Goal: Transaction & Acquisition: Purchase product/service

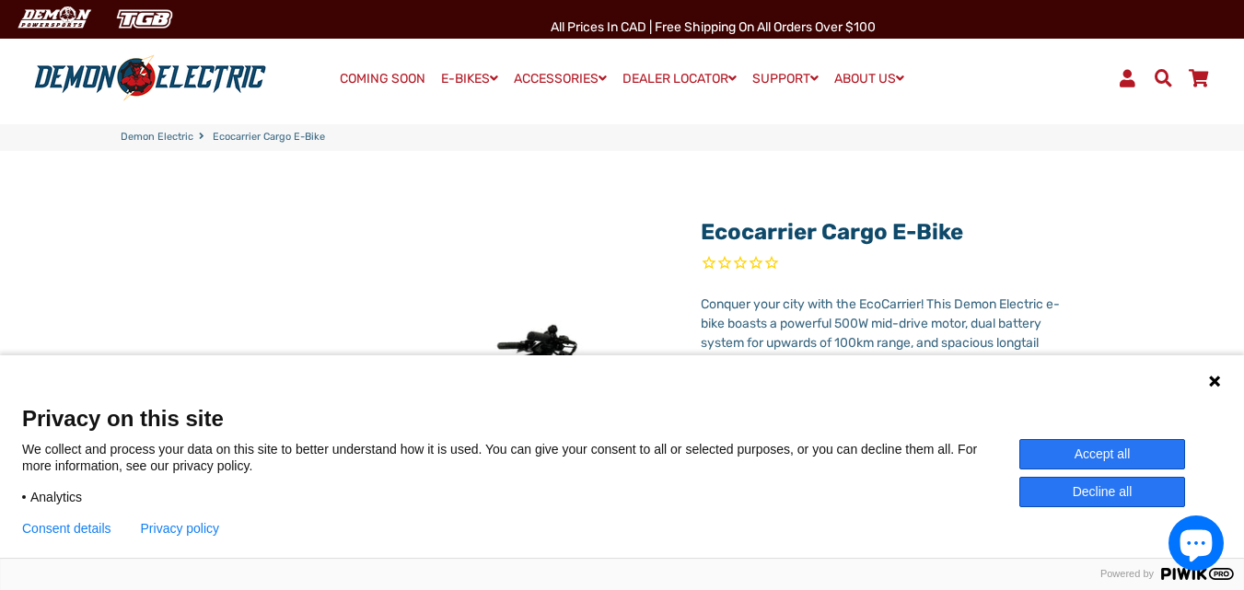
click at [1105, 455] on button "Accept all" at bounding box center [1102, 454] width 166 height 30
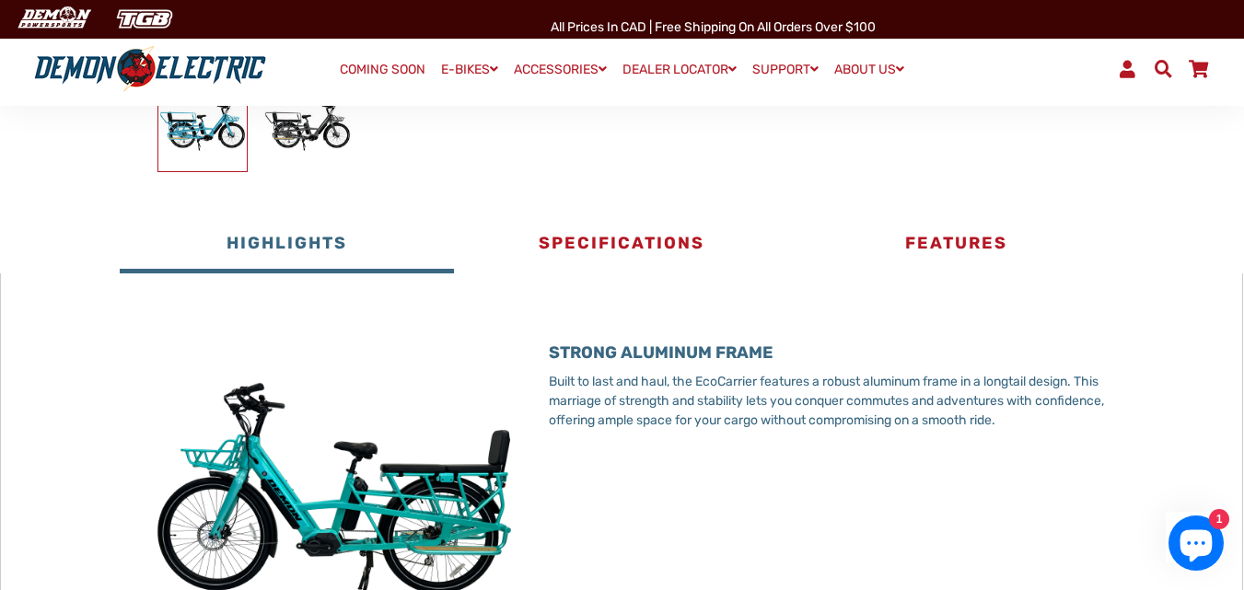
scroll to position [666, 0]
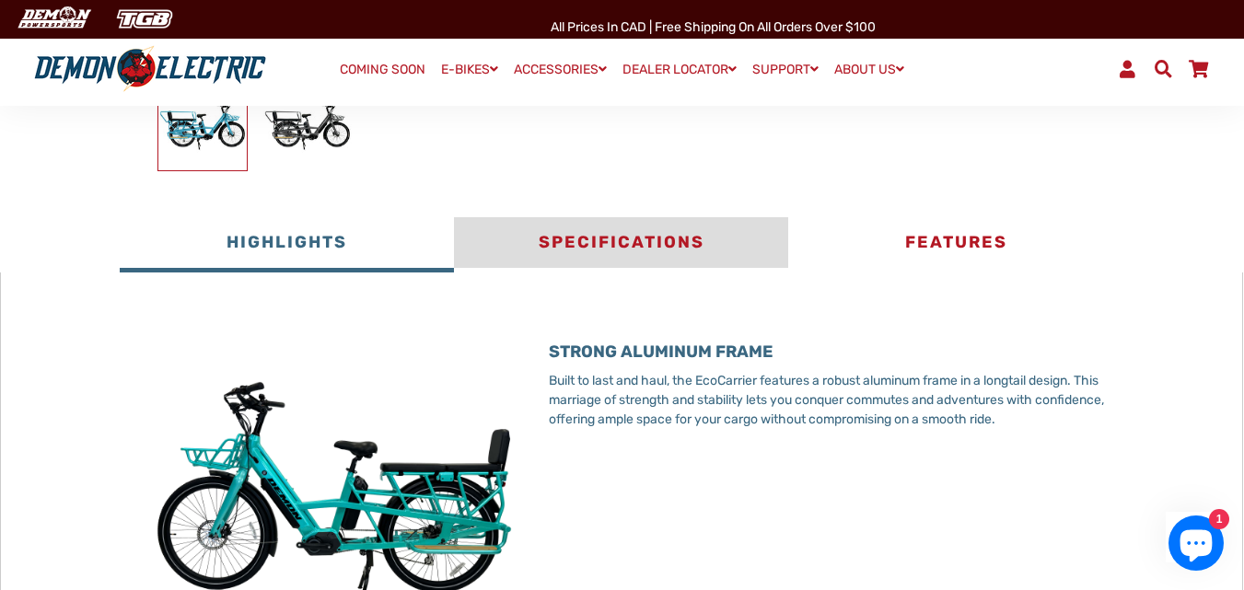
click at [678, 232] on button "Specifications" at bounding box center [621, 244] width 334 height 55
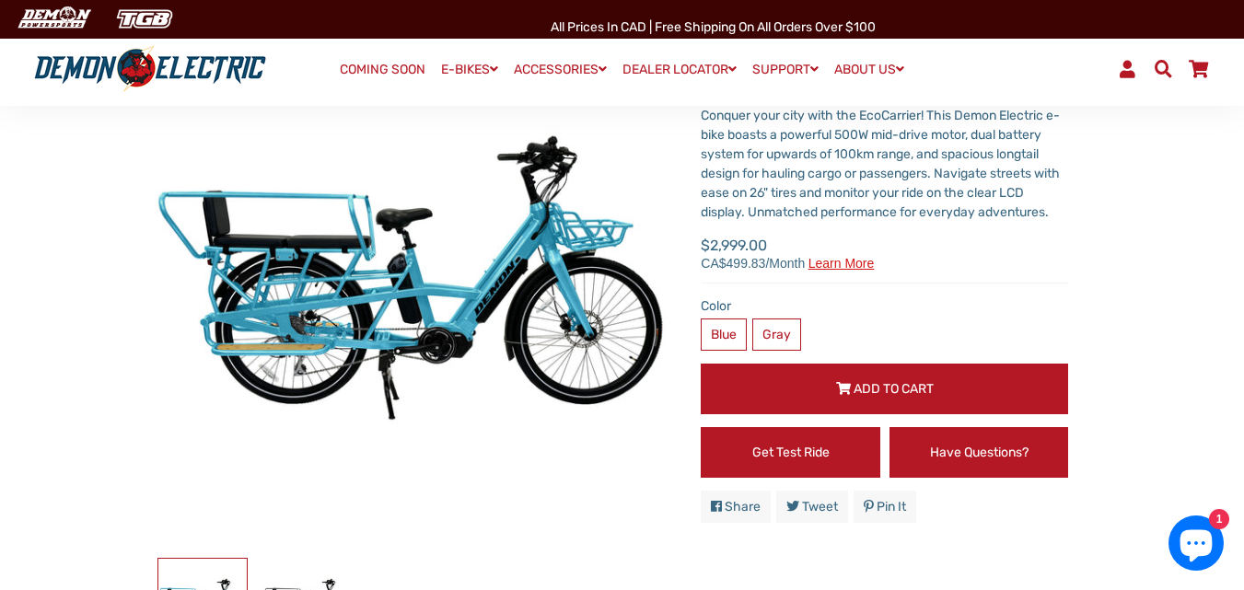
scroll to position [201, 0]
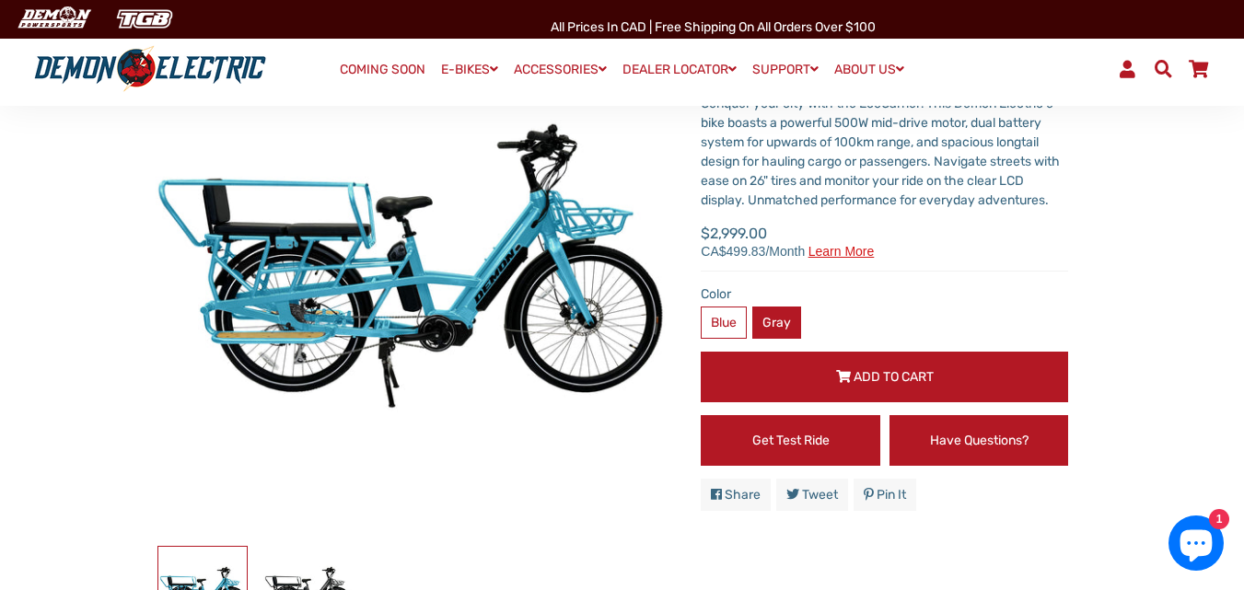
click at [781, 326] on label "Gray" at bounding box center [776, 323] width 49 height 32
click at [727, 314] on label "Blue" at bounding box center [724, 323] width 46 height 32
click at [830, 369] on button "Add to Cart" at bounding box center [884, 377] width 367 height 51
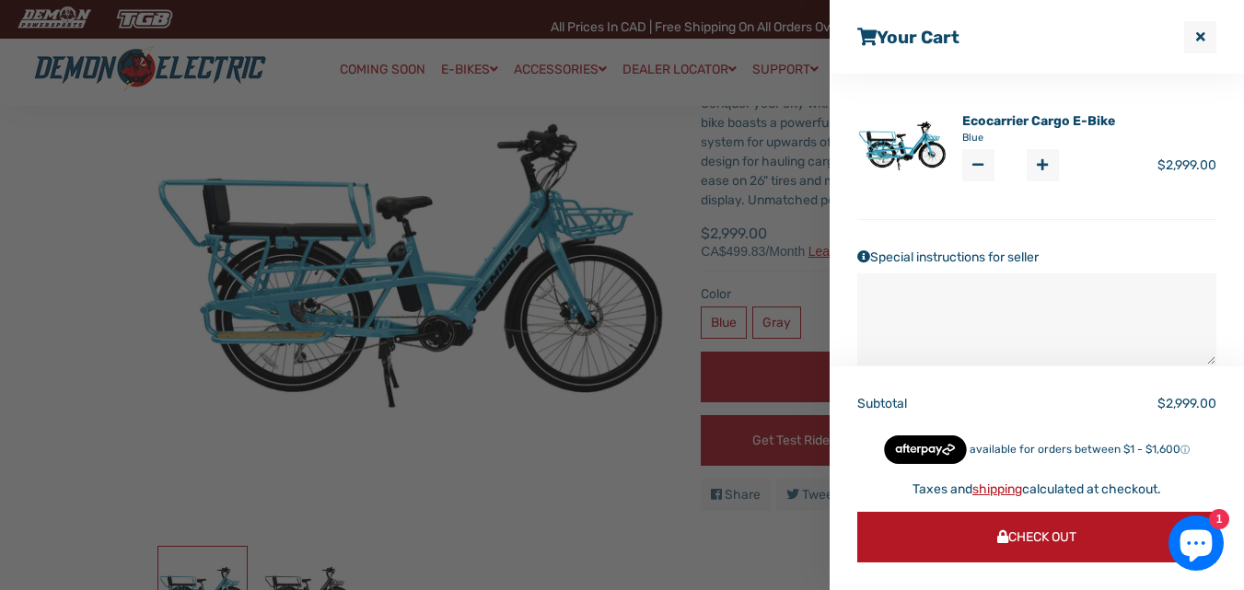
click at [617, 203] on div at bounding box center [622, 295] width 1244 height 590
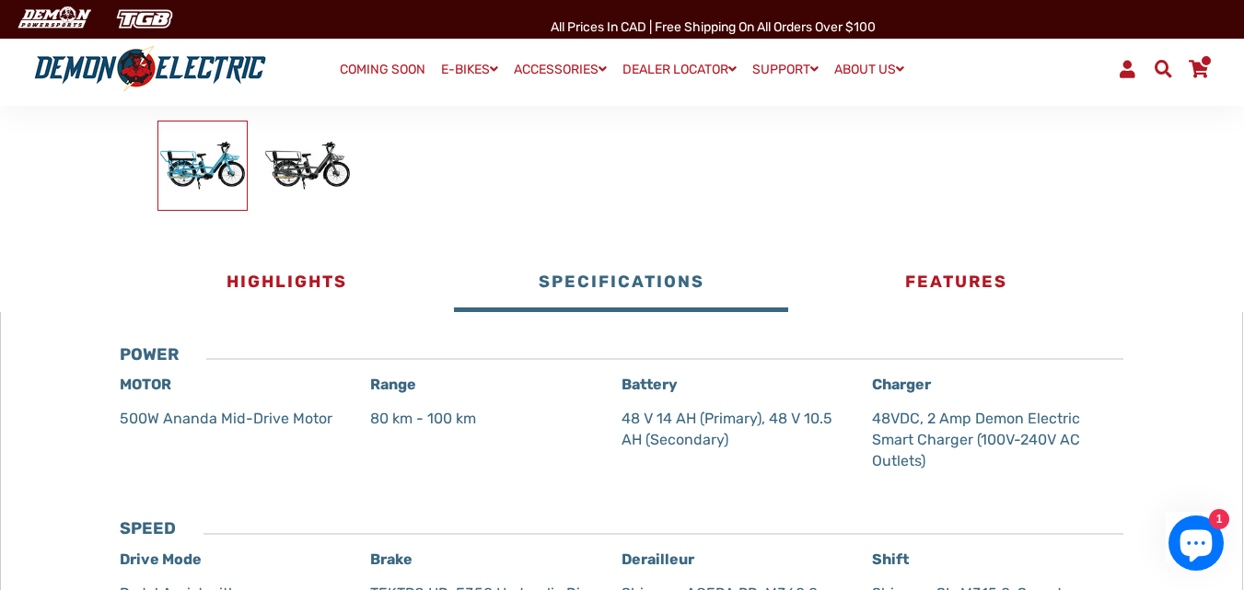
scroll to position [625, 0]
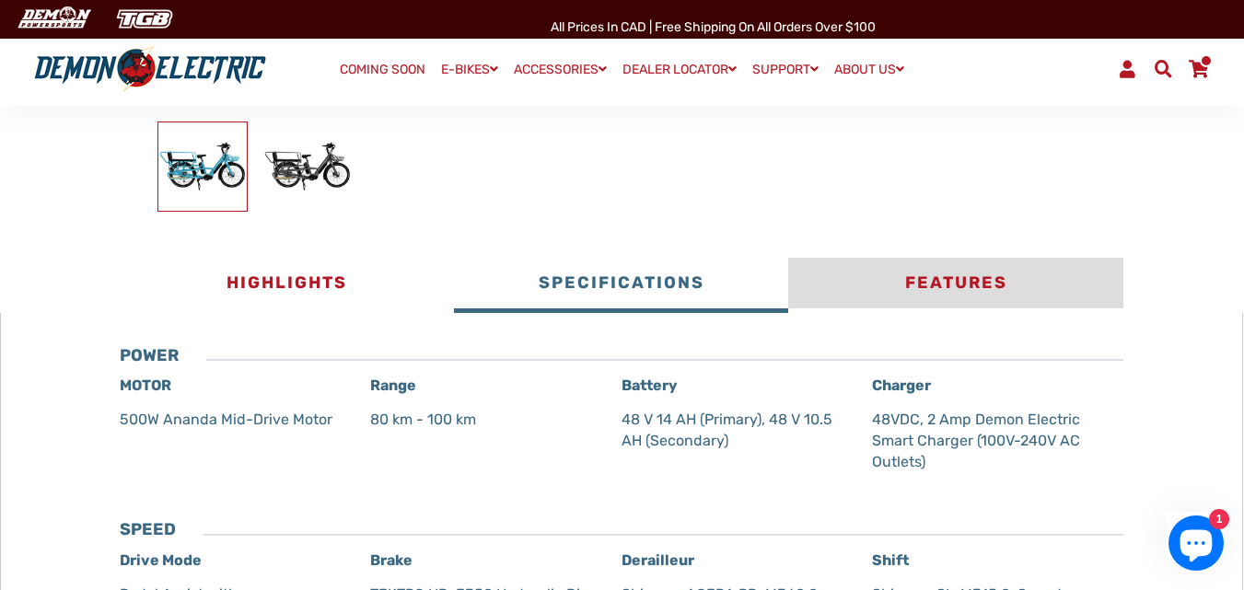
click at [919, 268] on button "Features" at bounding box center [955, 285] width 334 height 55
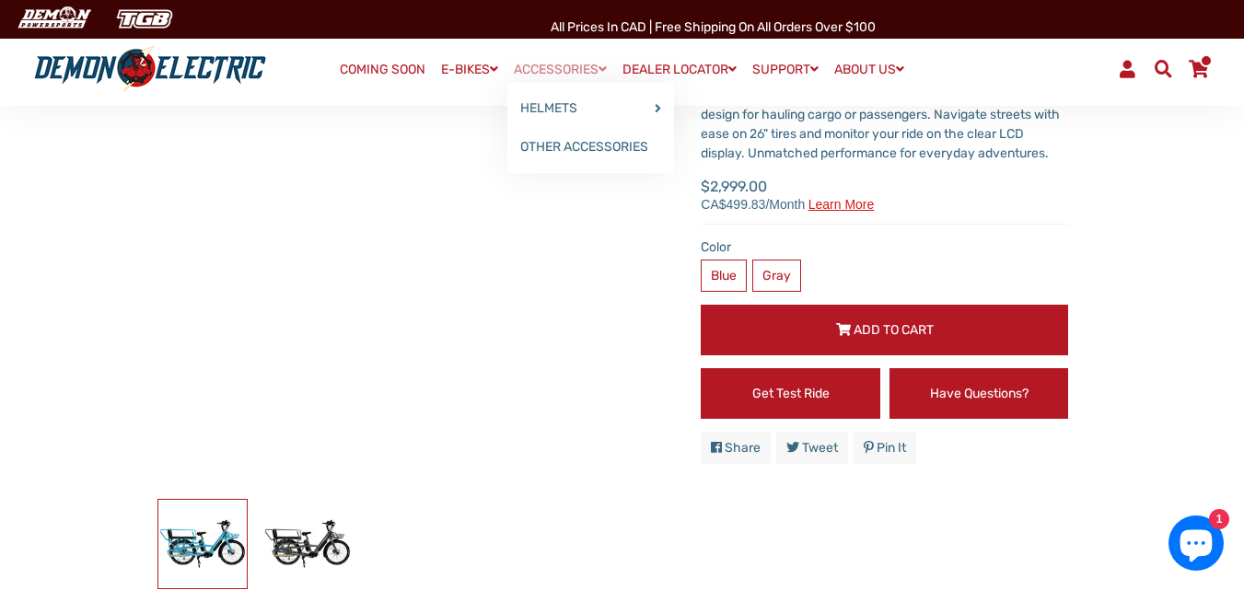
scroll to position [245, 0]
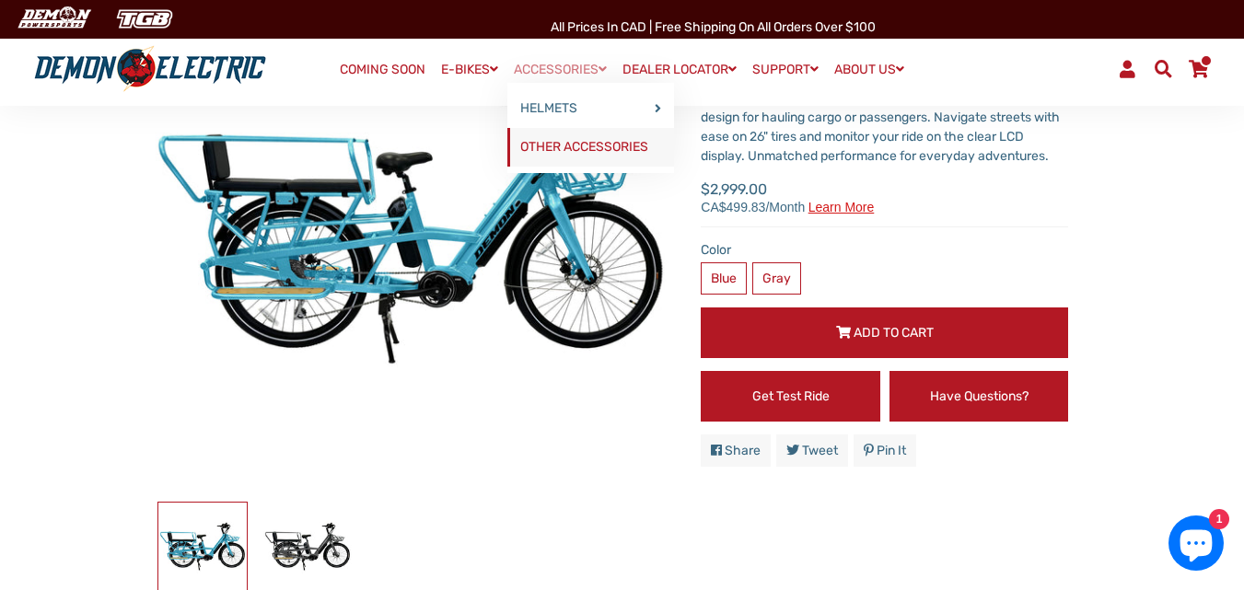
click at [569, 149] on link "OTHER ACCESSORIES" at bounding box center [590, 147] width 167 height 39
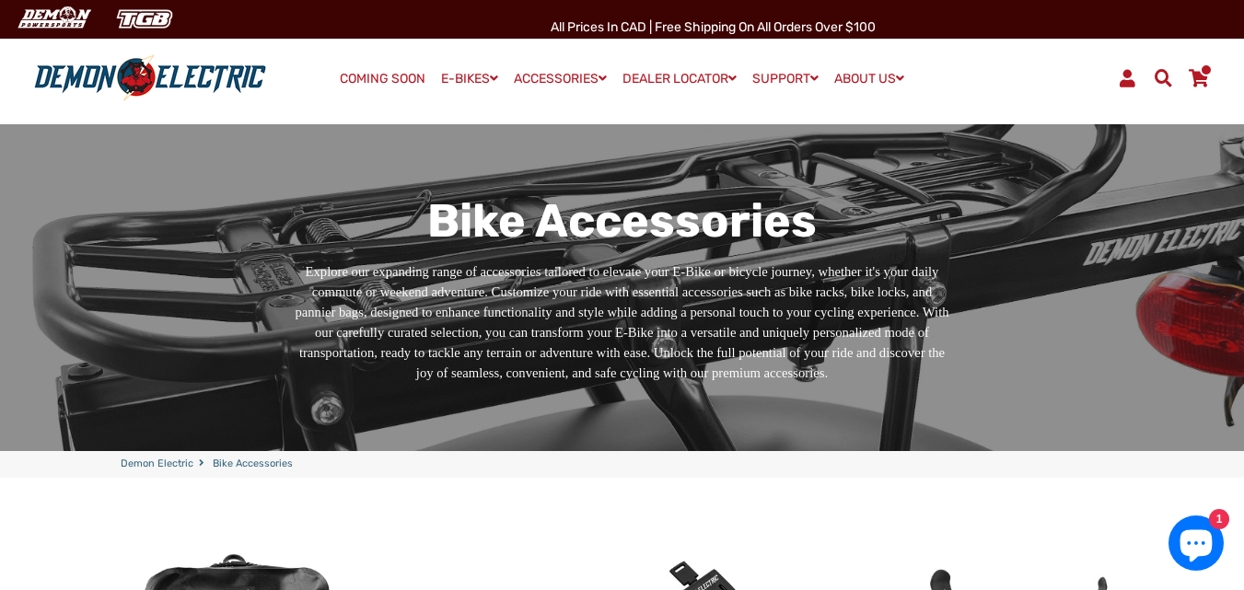
click at [1213, 76] on link "Cart" at bounding box center [1198, 78] width 35 height 31
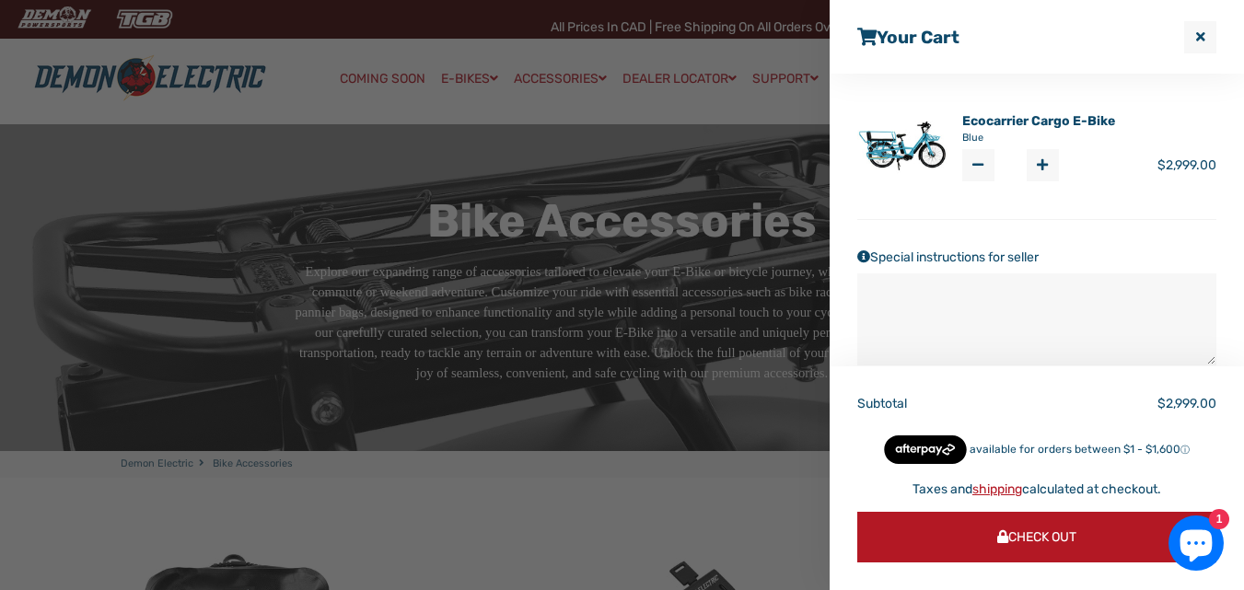
click at [979, 120] on link "Ecocarrier Cargo E-Bike" at bounding box center [1038, 120] width 153 height 19
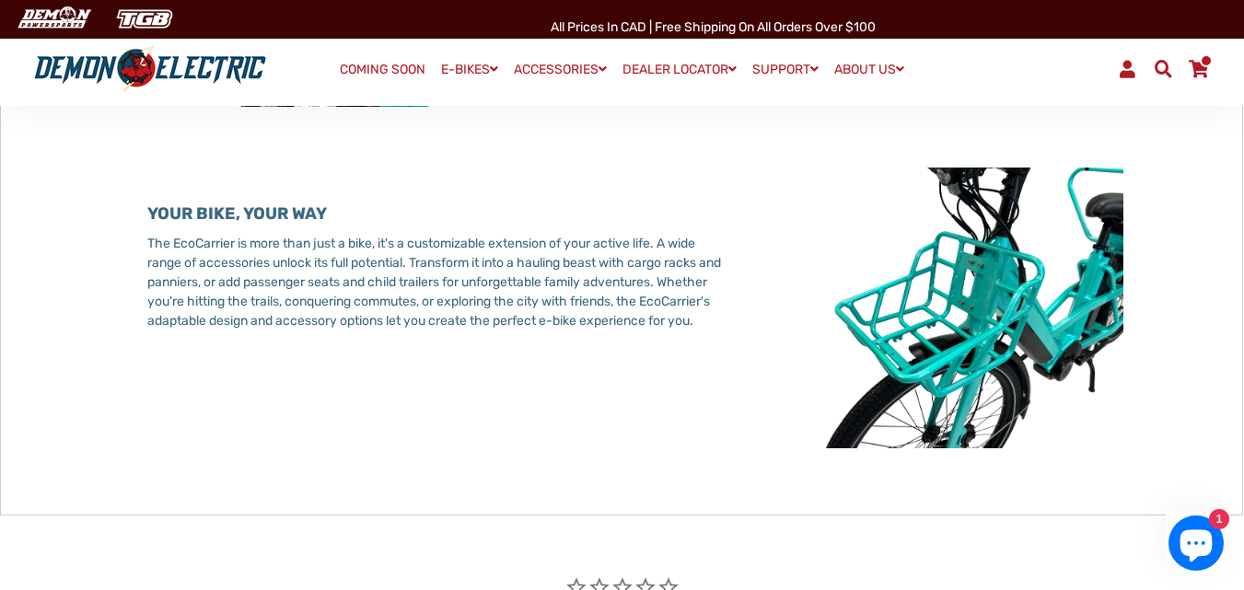
scroll to position [2495, 0]
